Goal: Task Accomplishment & Management: Manage account settings

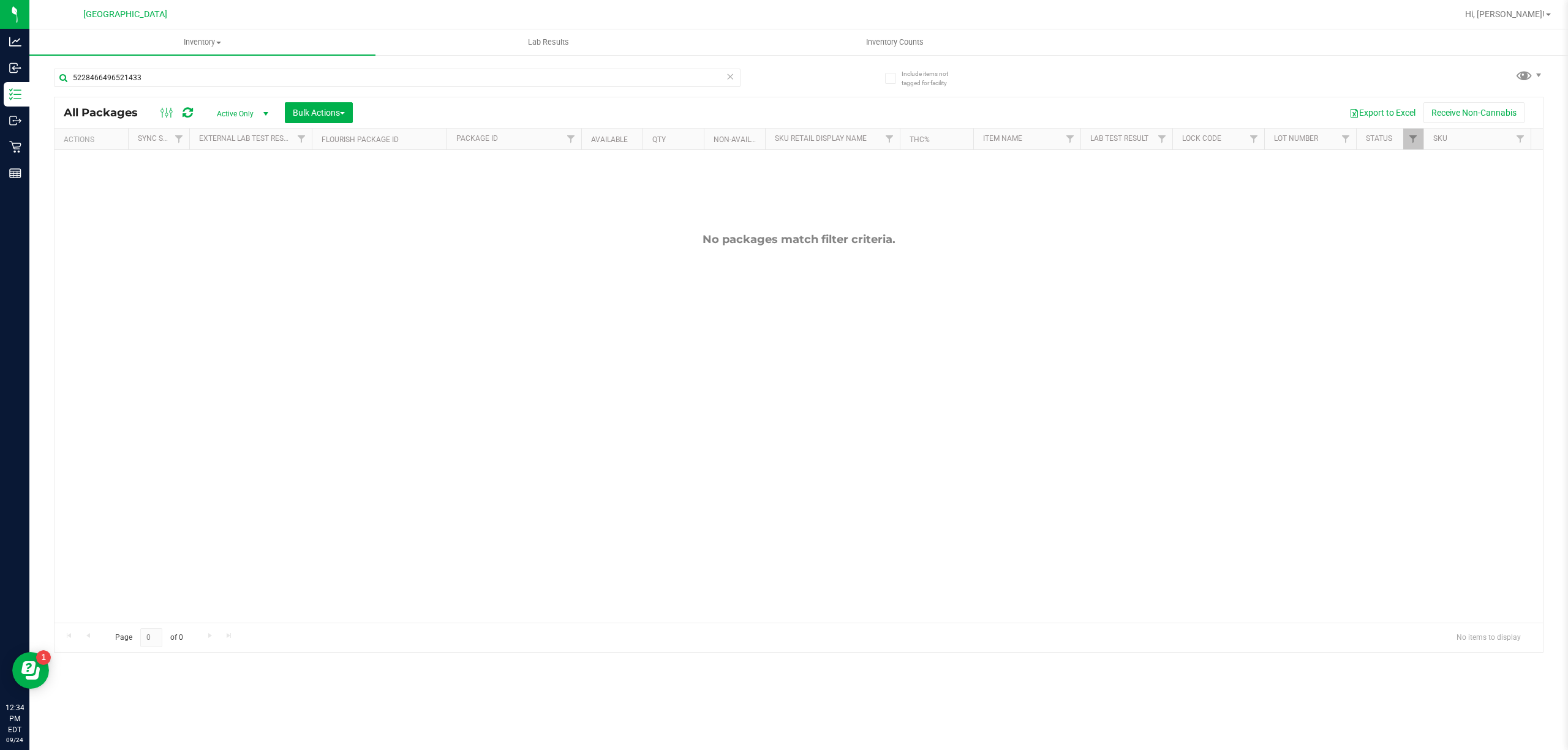
click at [245, 89] on div "5228466496521433" at bounding box center [397, 83] width 687 height 28
click at [246, 85] on input "5228466496521433" at bounding box center [397, 78] width 687 height 18
click at [247, 84] on input "5228466496521433" at bounding box center [397, 78] width 687 height 18
click at [169, 409] on div "No packages match filter criteria." at bounding box center [799, 427] width 1489 height 555
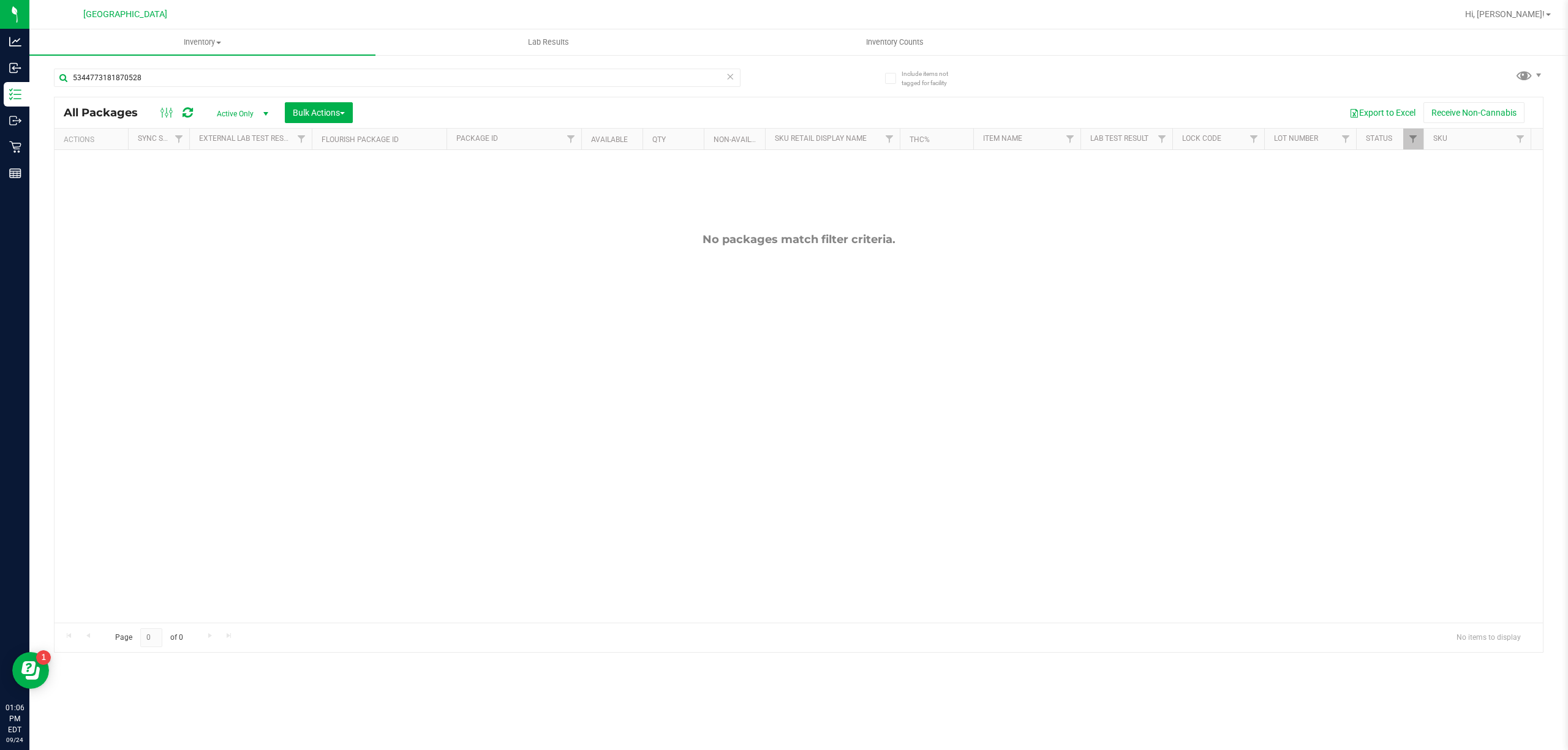
click at [358, 93] on div "5344773181870528" at bounding box center [397, 83] width 687 height 28
click at [363, 84] on input "5344773181870528" at bounding box center [397, 78] width 687 height 18
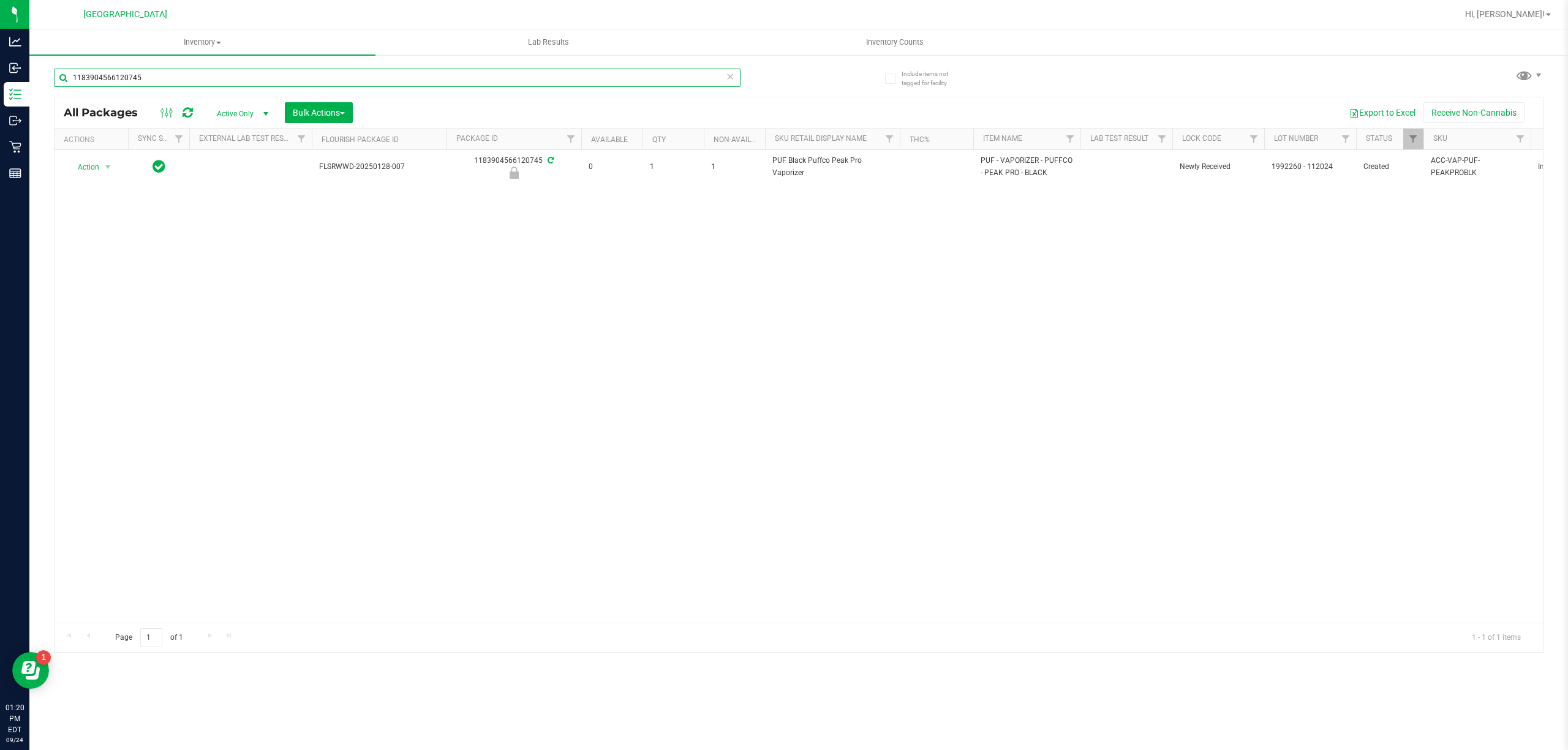
type input "1183904566120745"
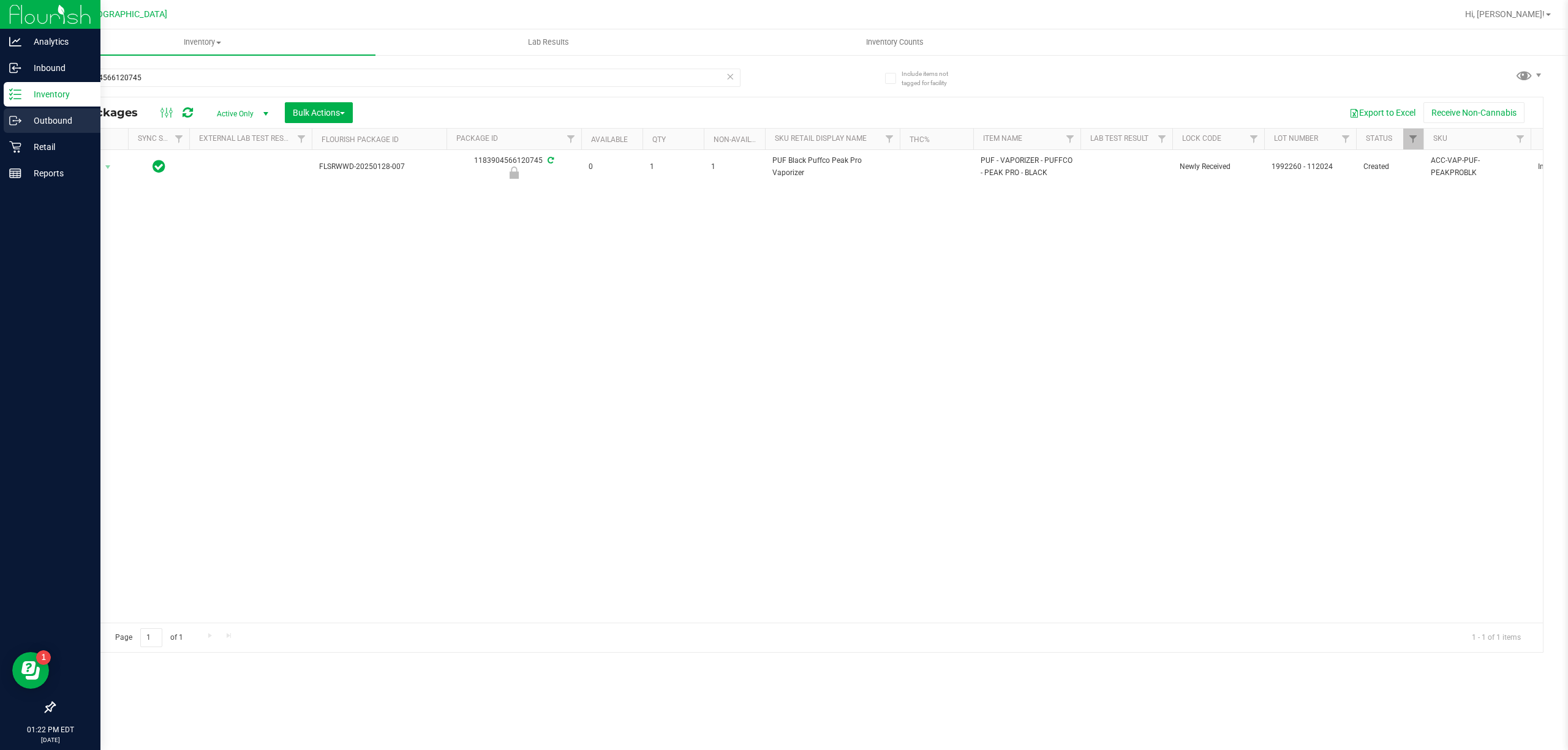
click at [17, 121] on icon at bounding box center [15, 120] width 12 height 12
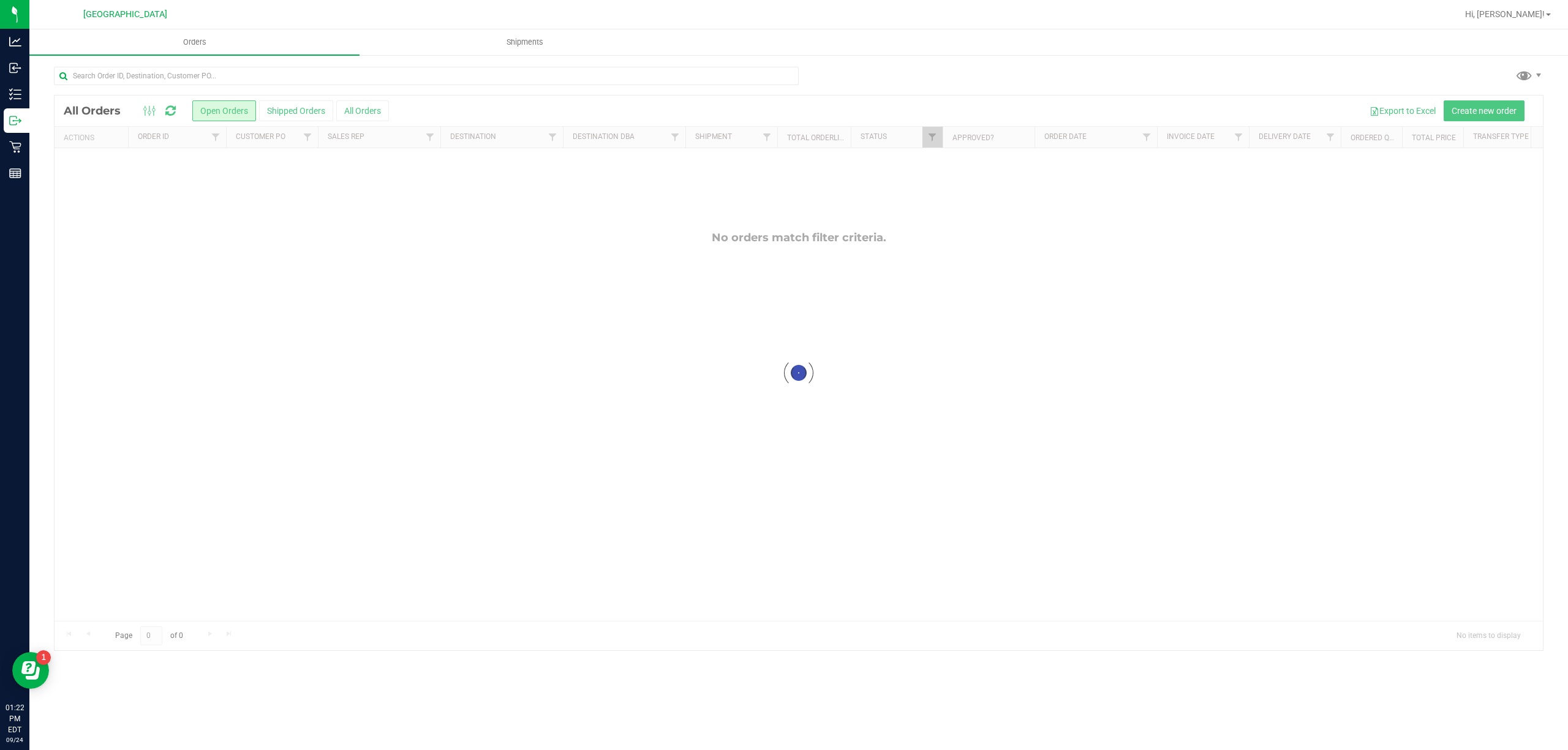
click at [185, 353] on div at bounding box center [799, 373] width 1489 height 555
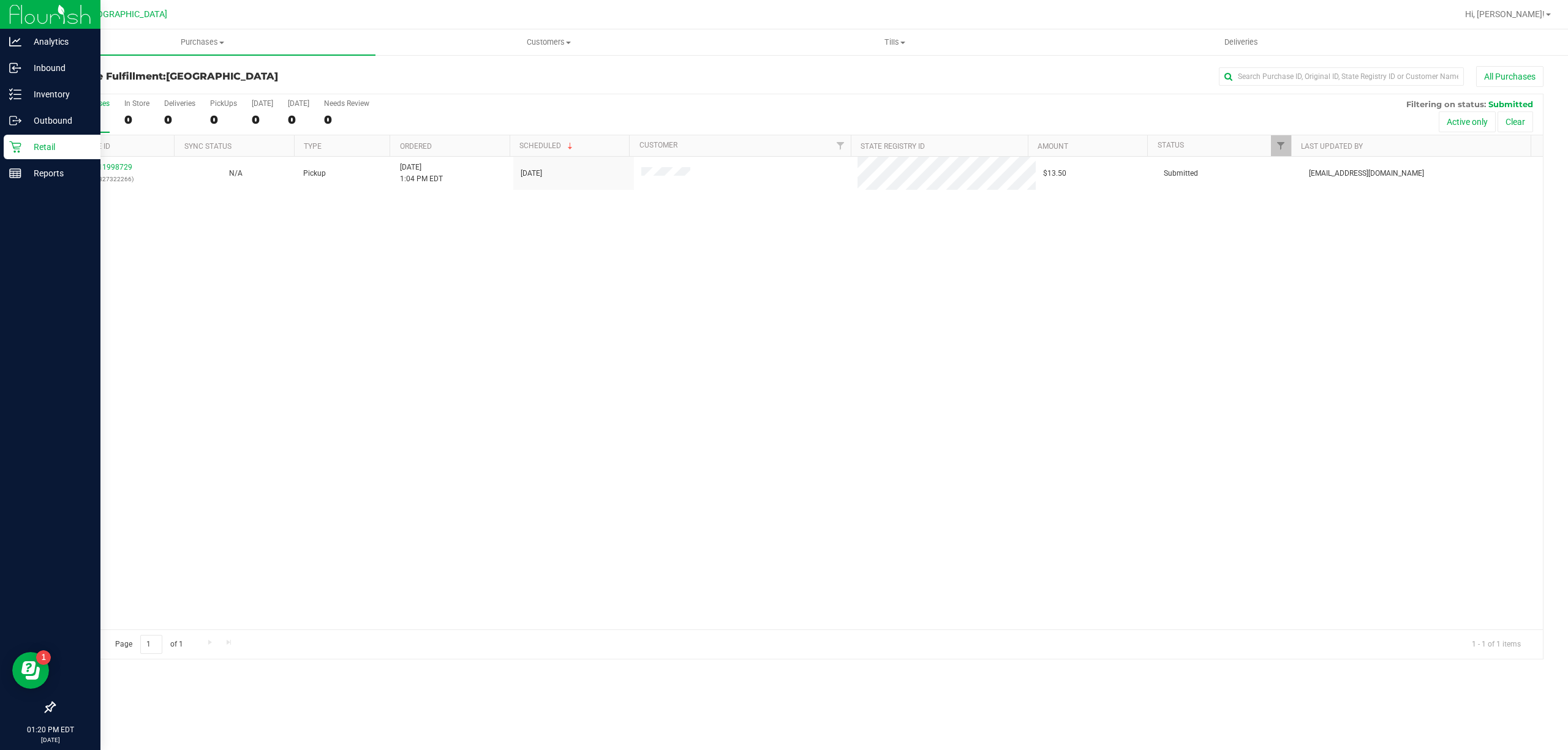
click at [40, 143] on p "Retail" at bounding box center [58, 147] width 74 height 15
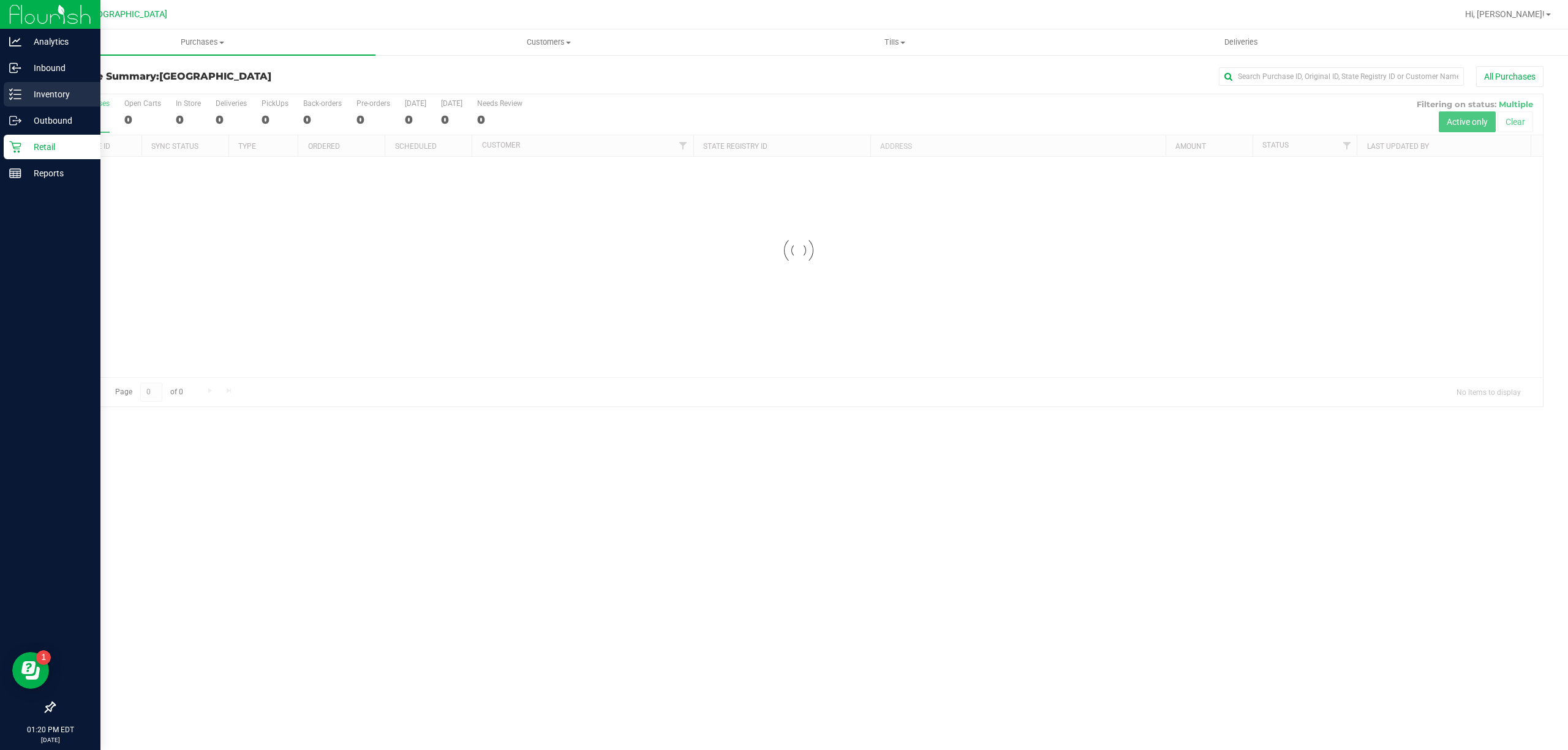
click at [43, 98] on p "Inventory" at bounding box center [58, 94] width 74 height 15
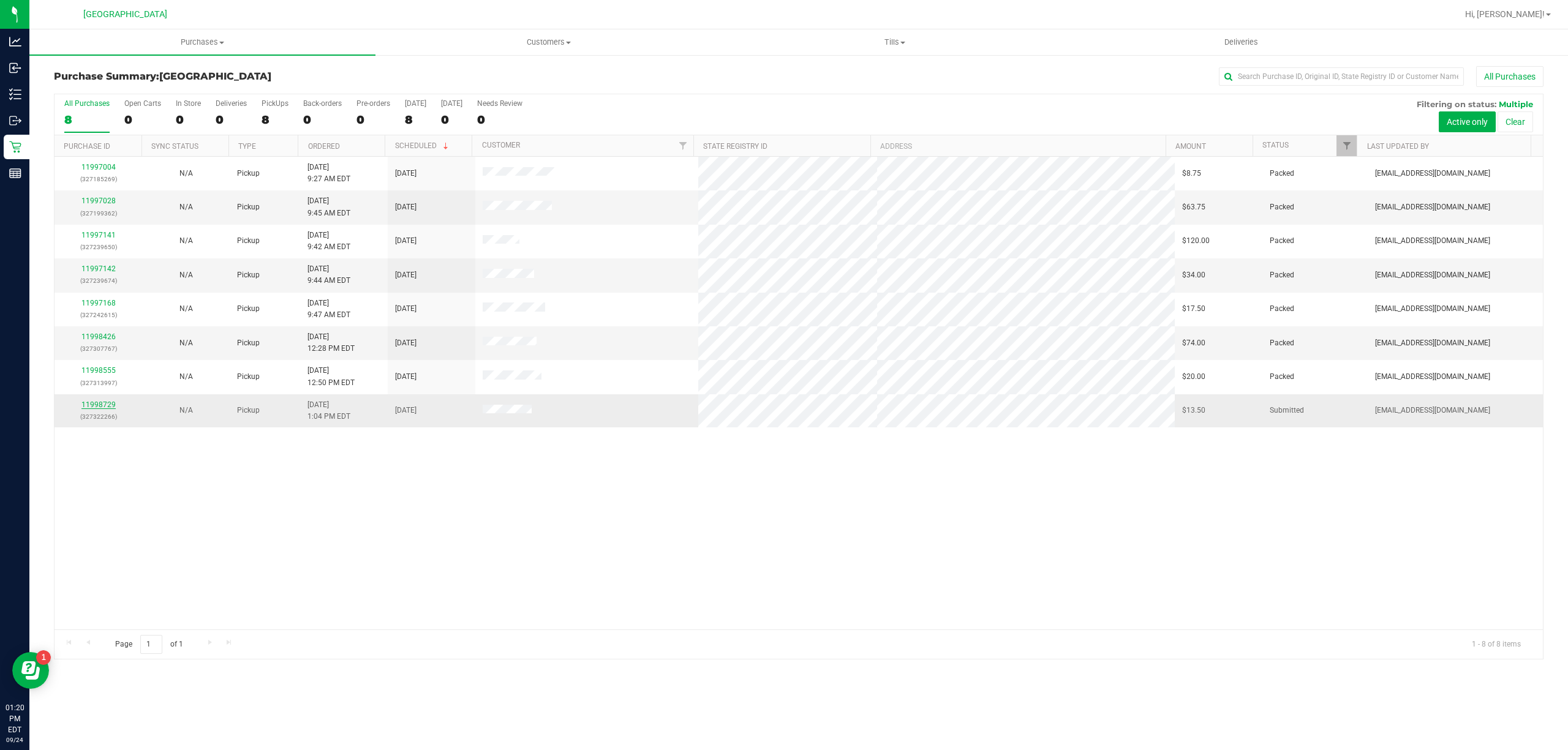
click at [106, 407] on link "11998729" at bounding box center [98, 405] width 34 height 9
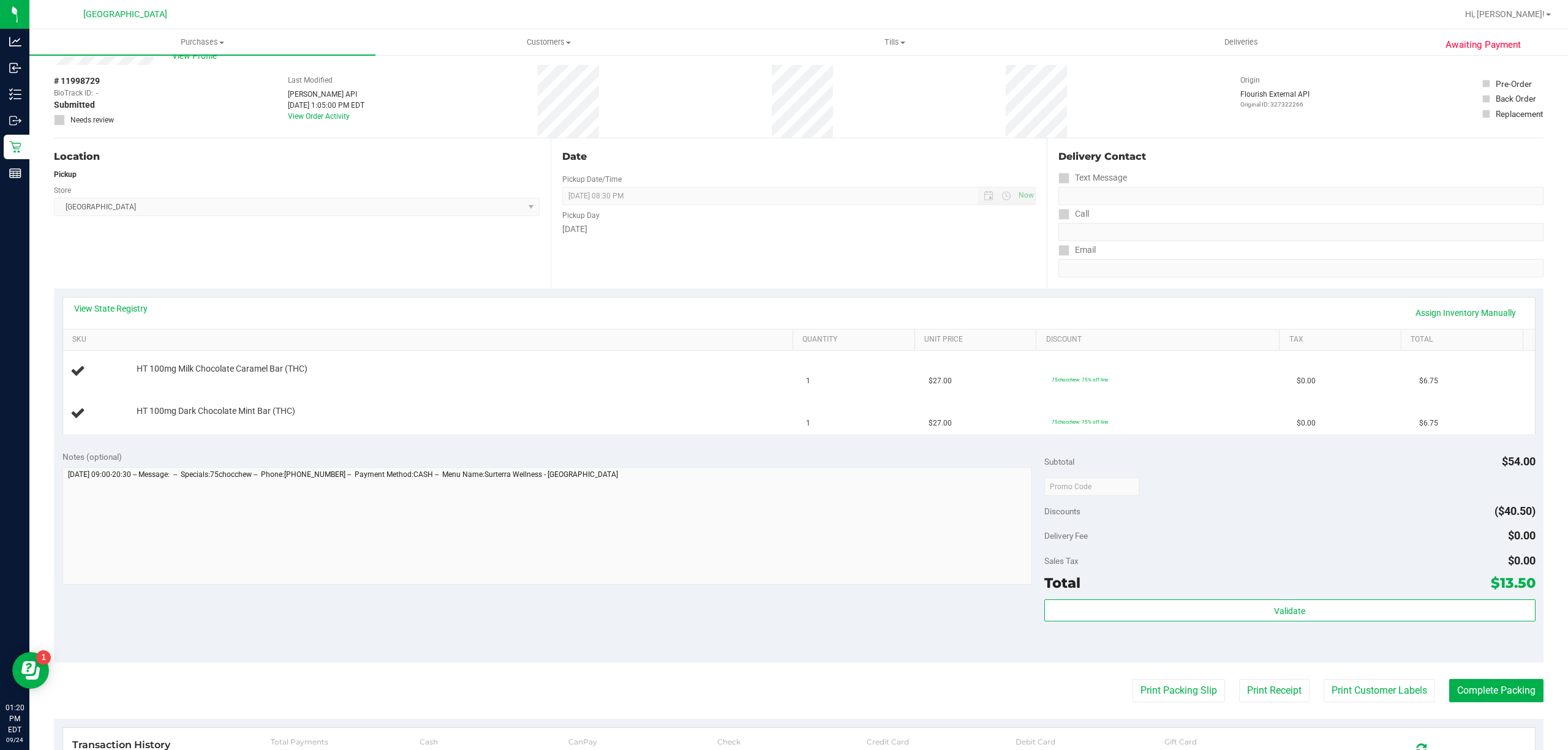
scroll to position [81, 0]
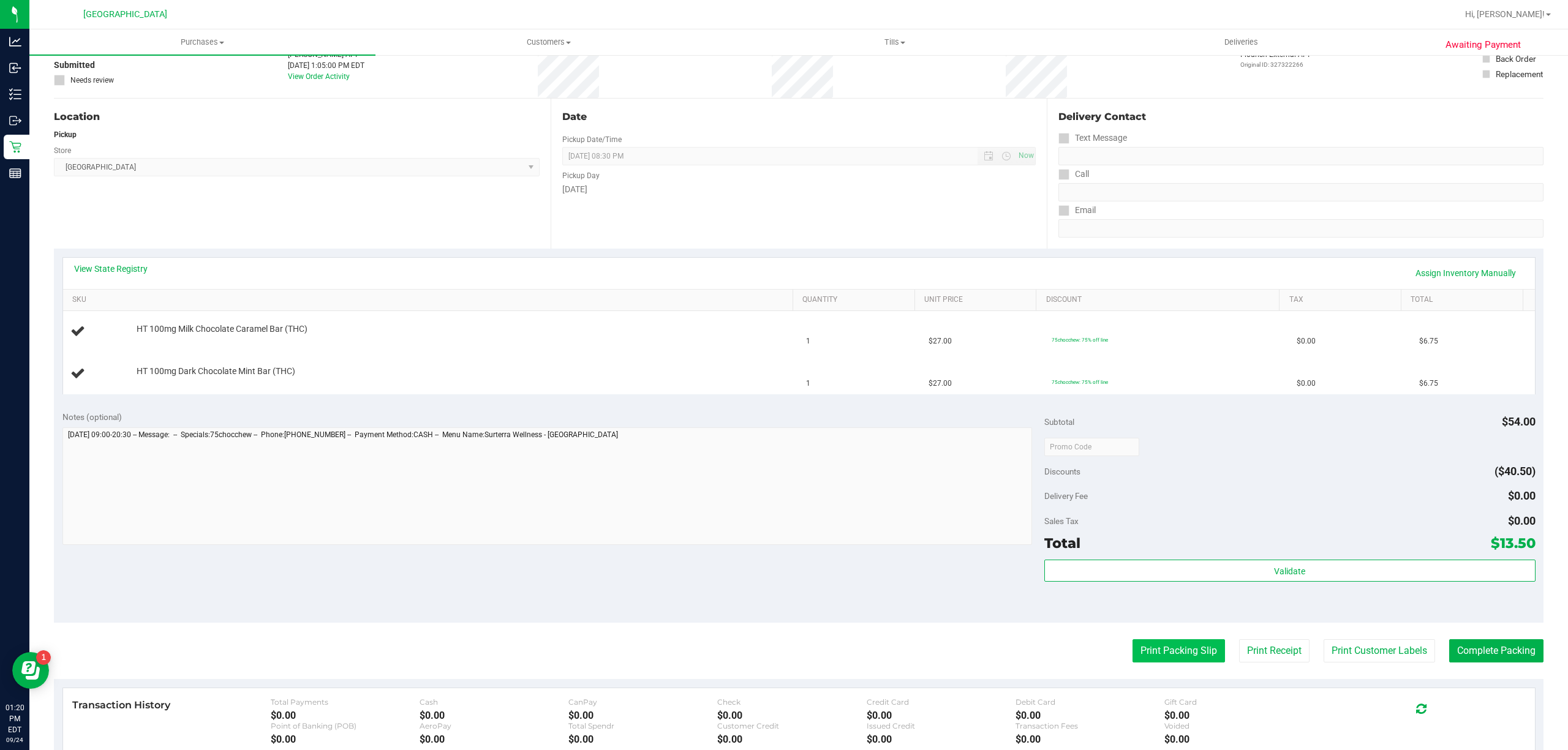
click at [1174, 660] on button "Print Packing Slip" at bounding box center [1179, 651] width 92 height 23
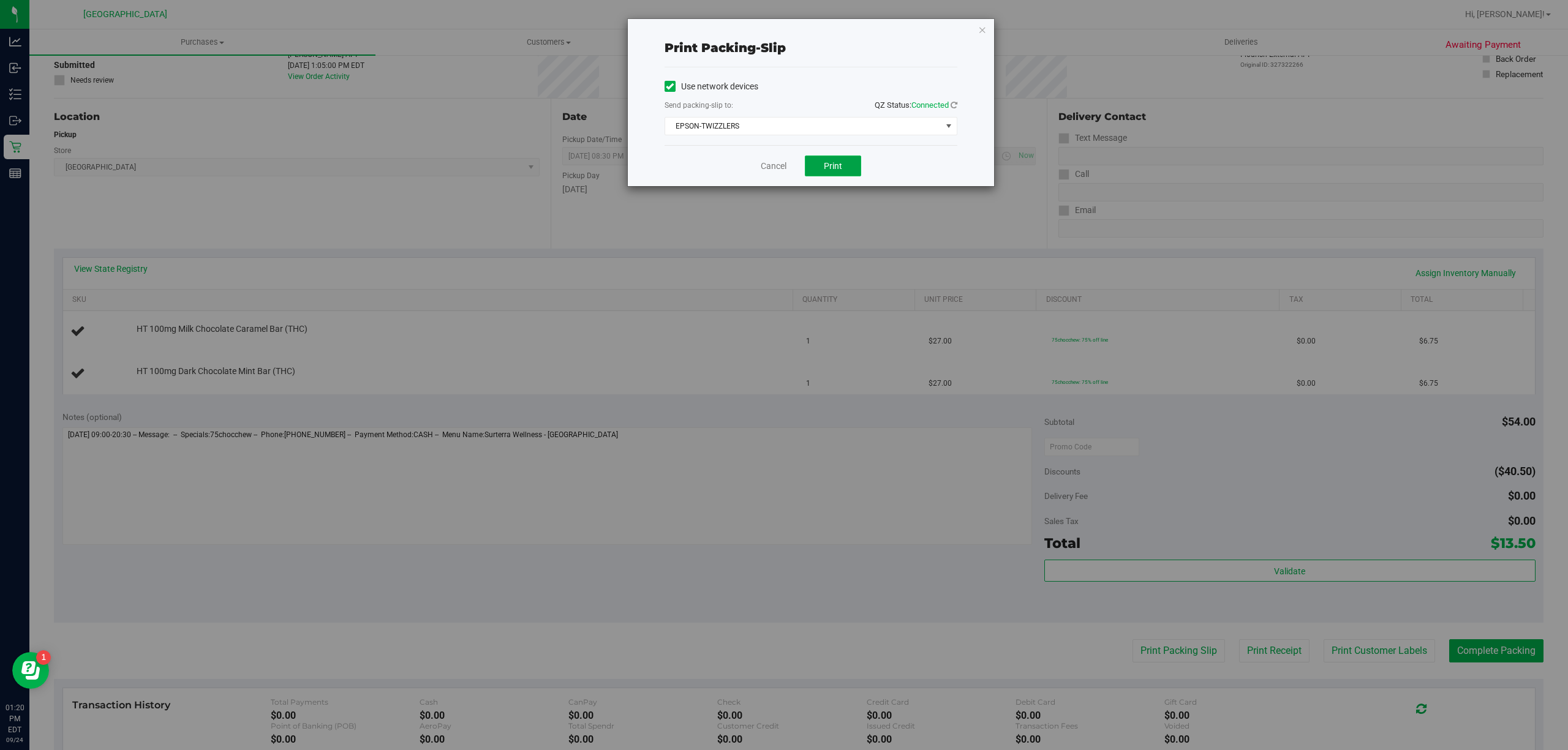
click at [826, 168] on span "Print" at bounding box center [833, 166] width 18 height 10
click at [777, 165] on link "Cancel" at bounding box center [774, 166] width 26 height 13
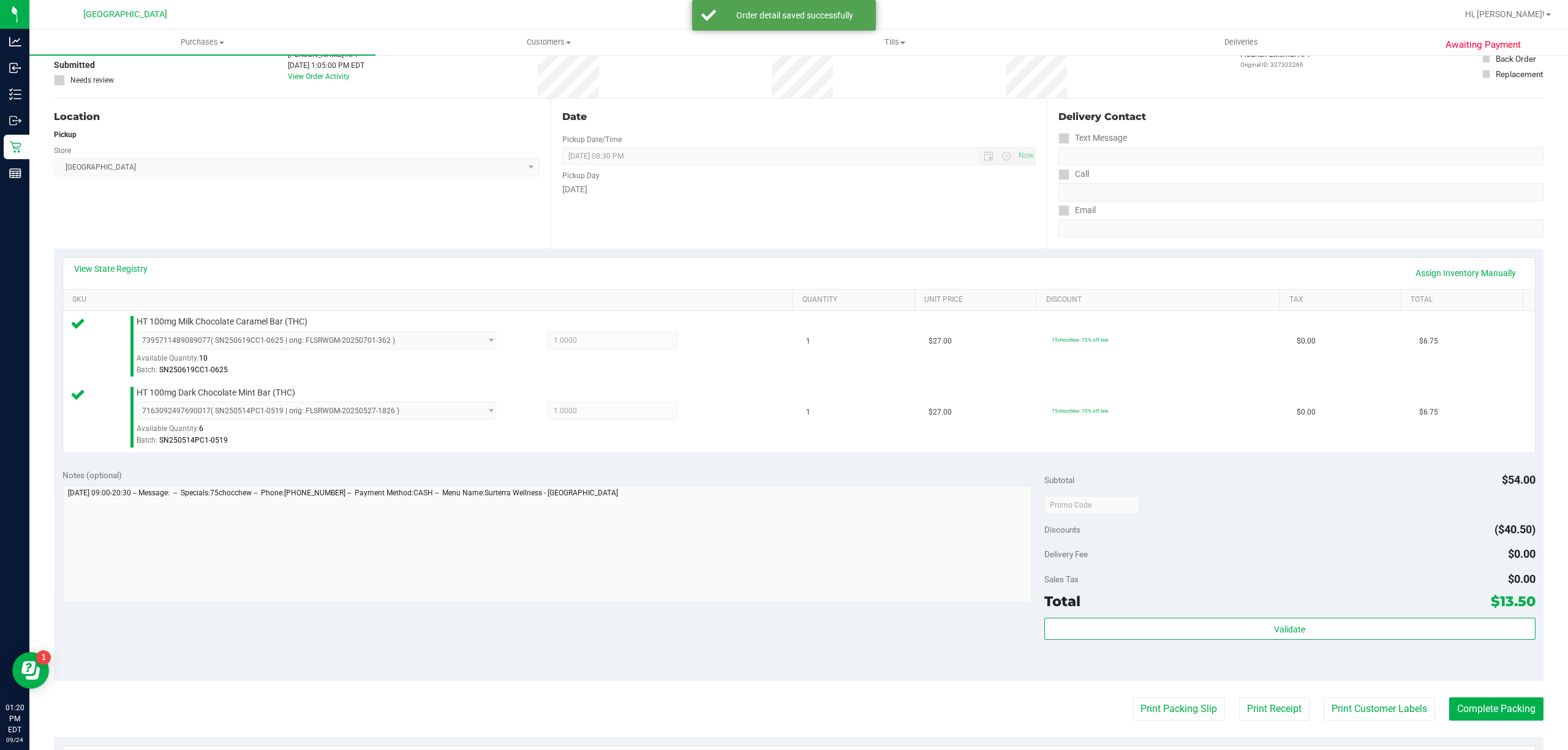
click at [1096, 617] on div "Subtotal $54.00 Discounts ($40.50) Delivery Fee $0.00 Sales Tax $0.00 Total $13…" at bounding box center [1289, 571] width 491 height 204
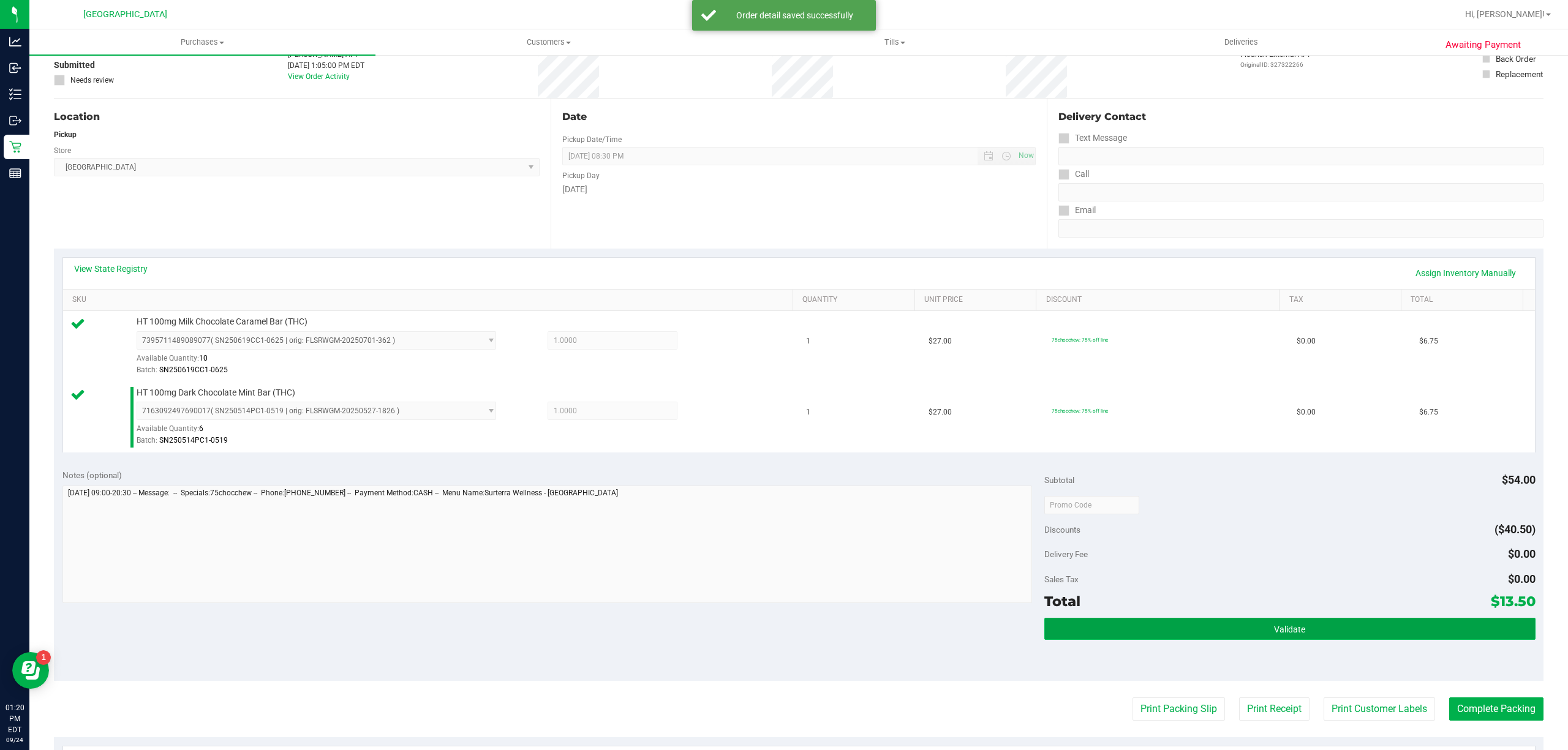
click at [1095, 626] on button "Validate" at bounding box center [1289, 629] width 491 height 22
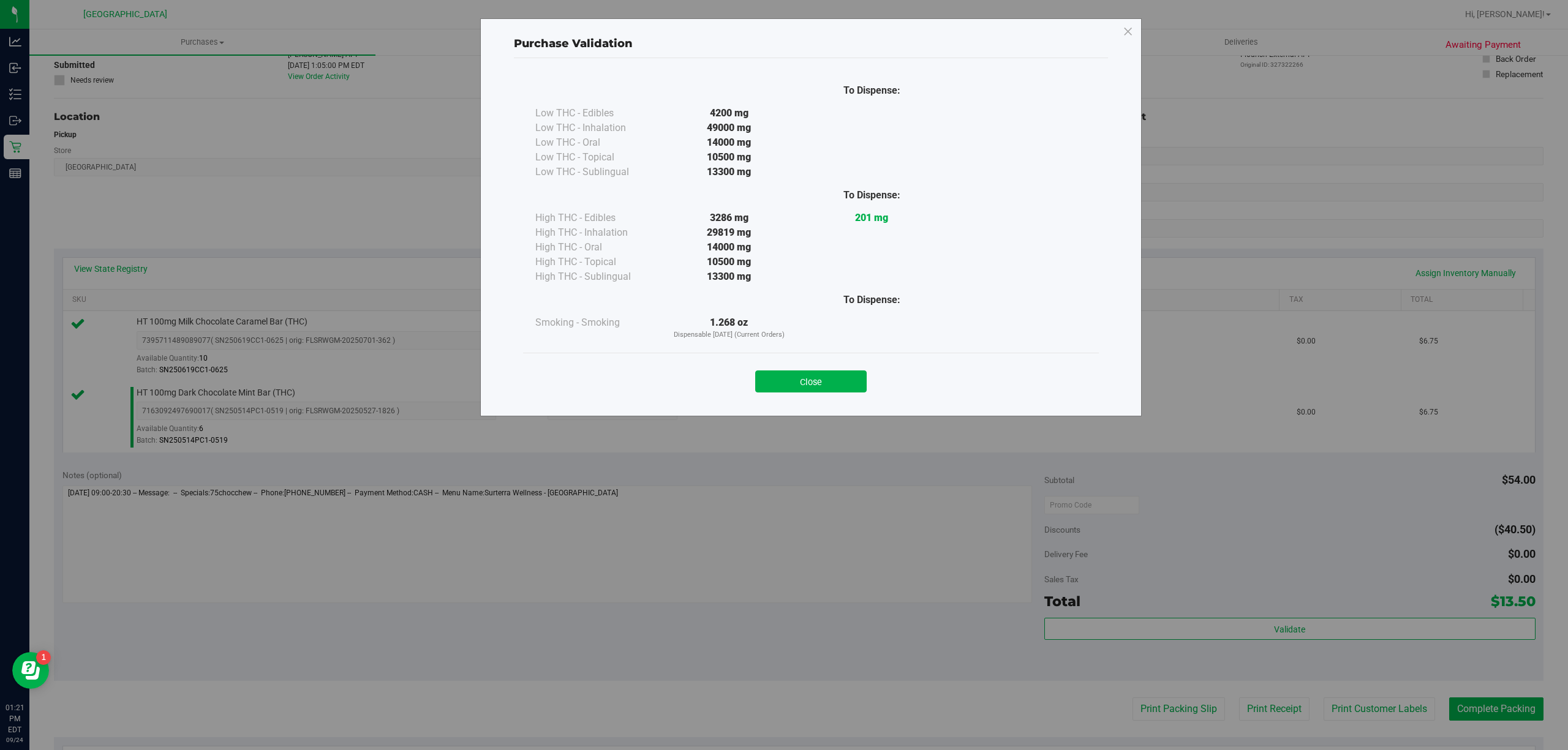
click at [780, 393] on div "Close" at bounding box center [811, 377] width 576 height 50
click at [787, 381] on button "Close" at bounding box center [810, 382] width 111 height 22
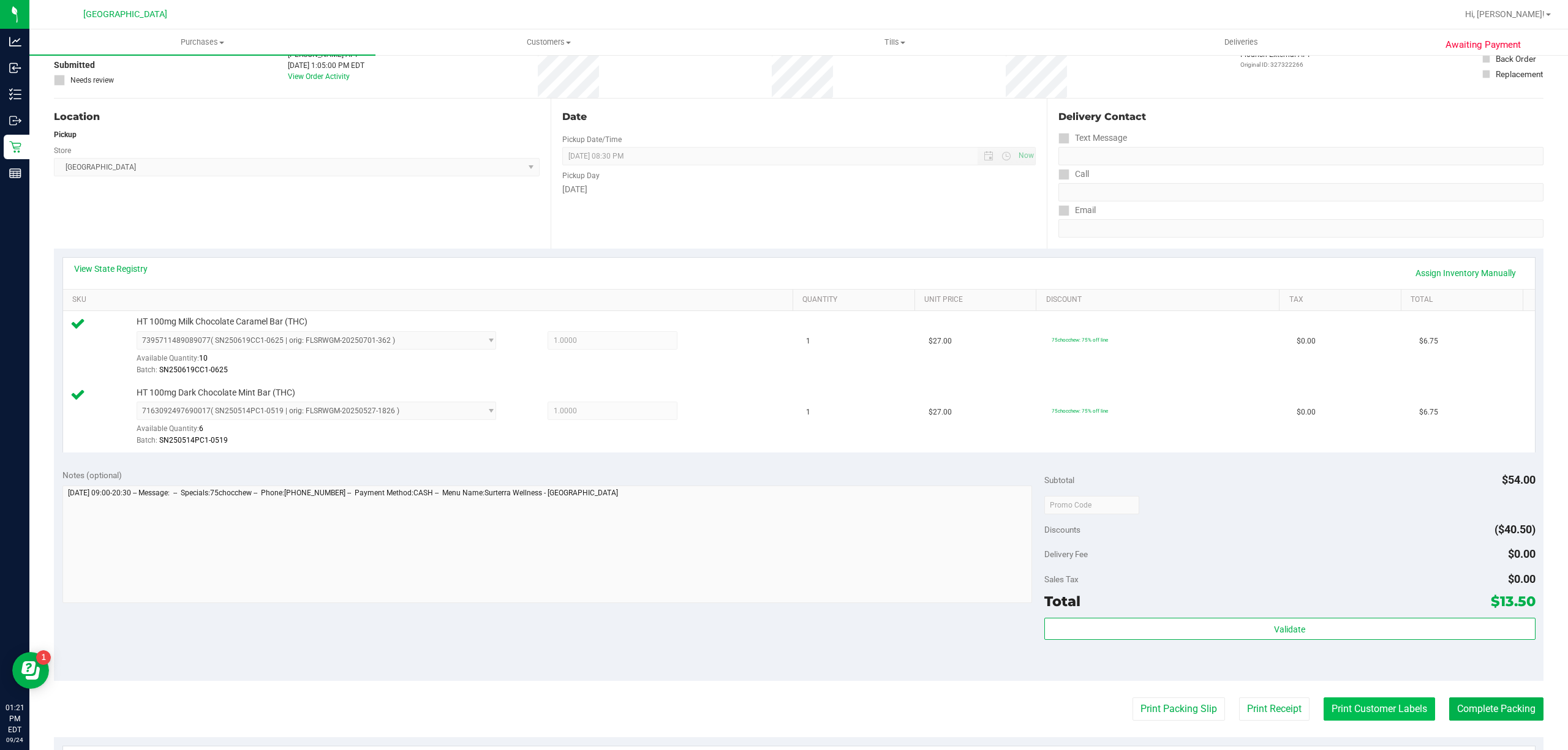
click at [1348, 706] on button "Print Customer Labels" at bounding box center [1379, 709] width 111 height 23
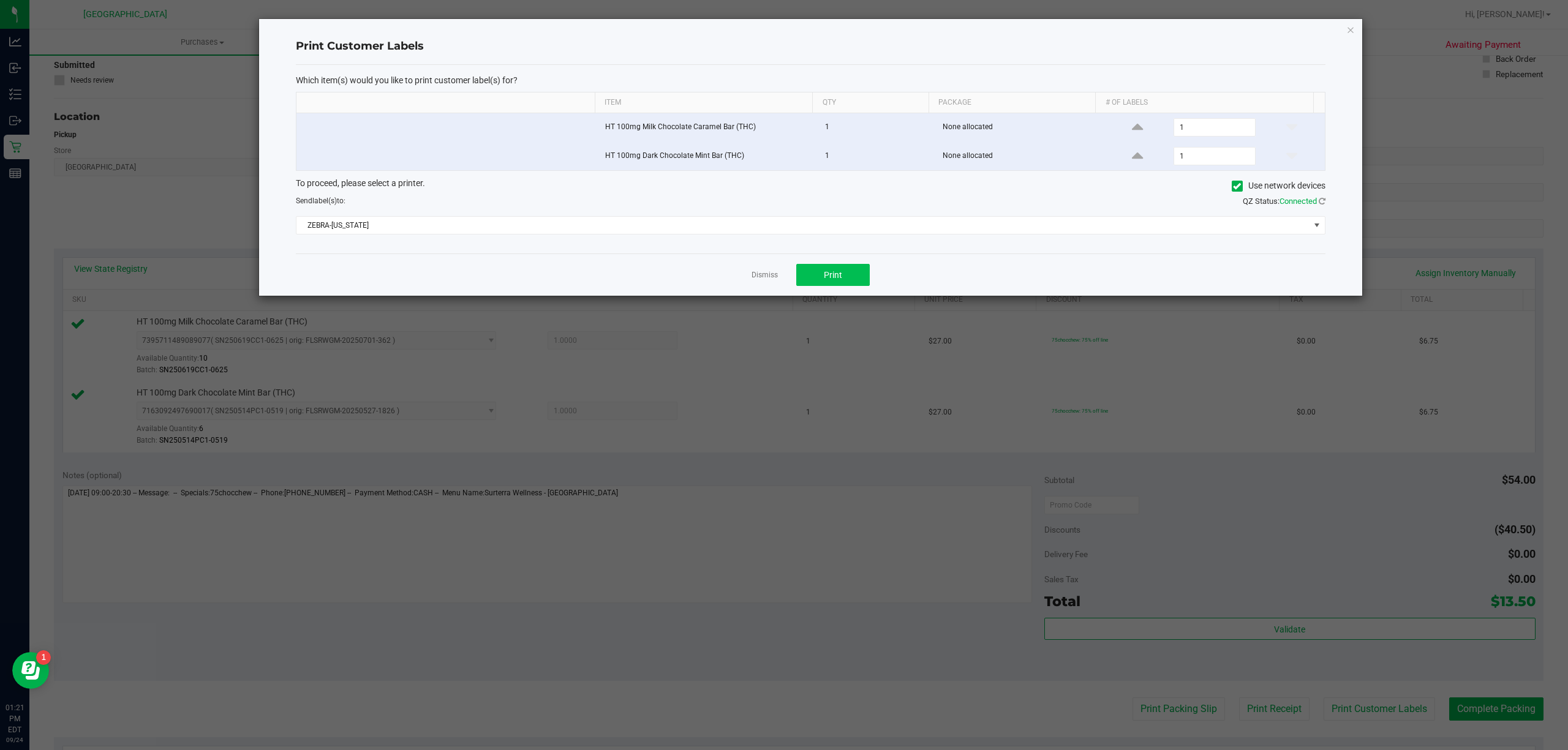
drag, startPoint x: 871, startPoint y: 280, endPoint x: 861, endPoint y: 280, distance: 10.0
click at [866, 279] on div "Dismiss Print" at bounding box center [810, 274] width 1029 height 42
click at [861, 280] on button "Print" at bounding box center [833, 275] width 74 height 22
click at [757, 273] on link "Dismiss" at bounding box center [764, 275] width 26 height 10
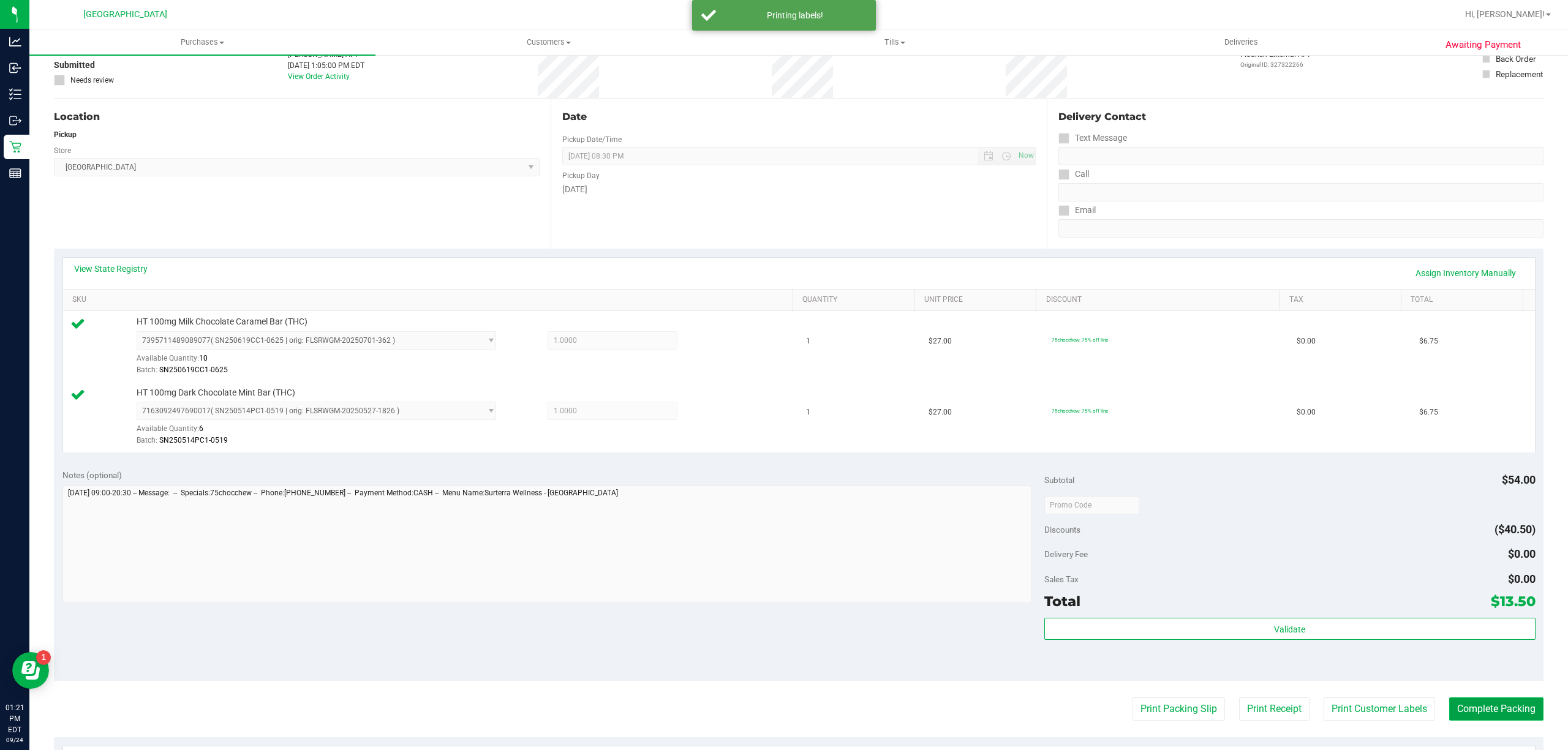
click at [1451, 720] on button "Complete Packing" at bounding box center [1496, 709] width 94 height 23
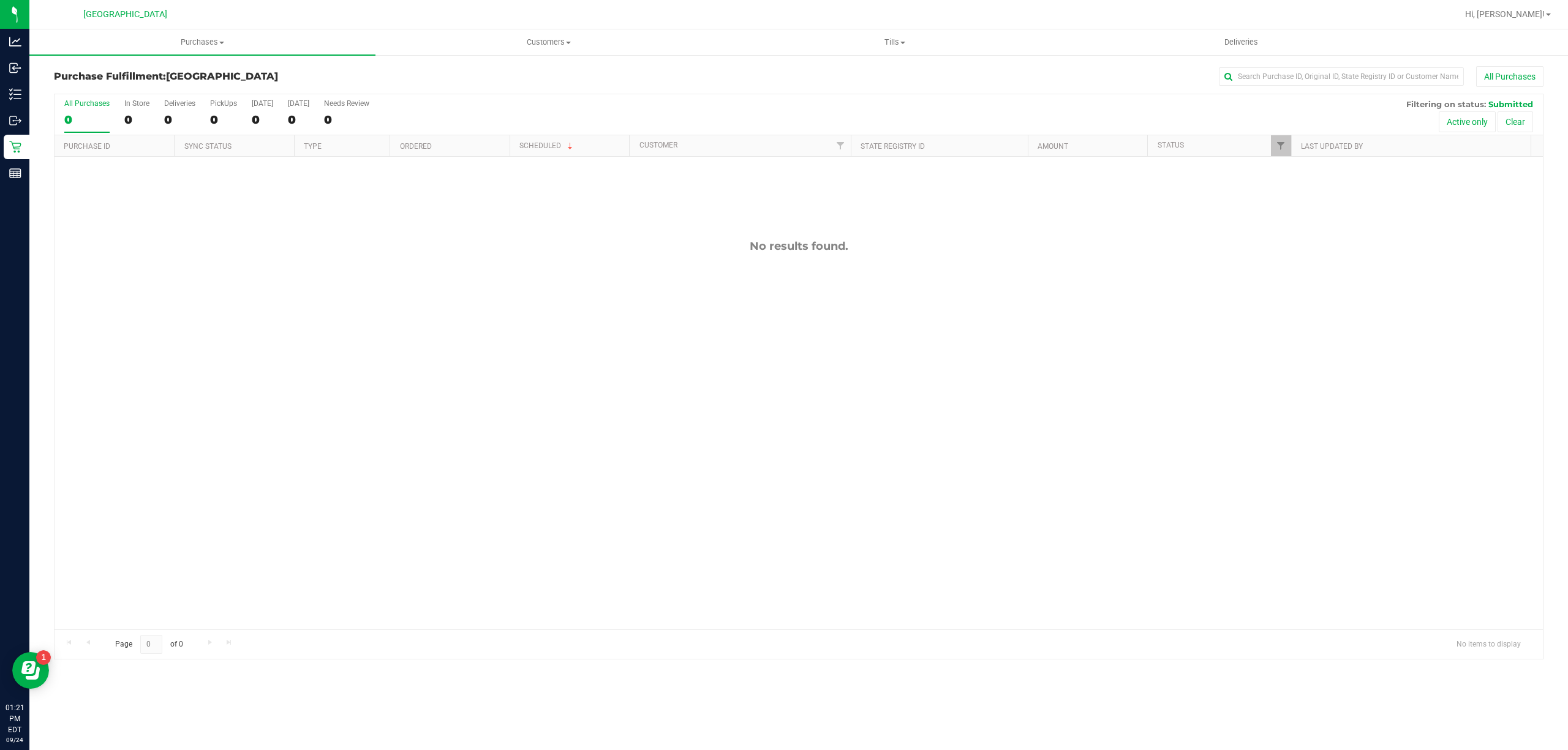
click at [212, 260] on div "No results found." at bounding box center [799, 434] width 1489 height 555
